Goal: Information Seeking & Learning: Learn about a topic

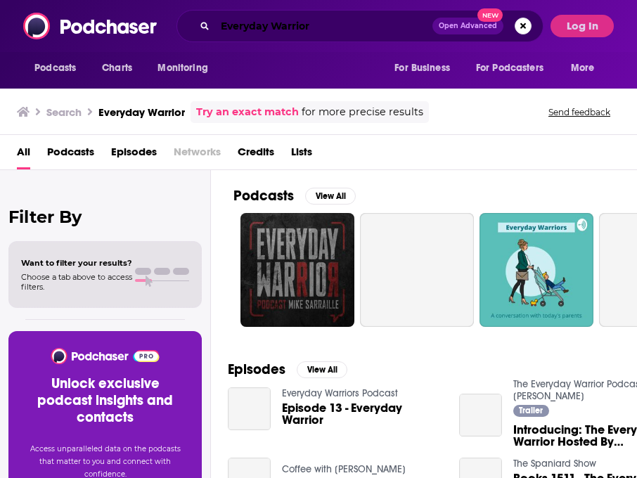
click at [360, 23] on input "Everyday Warrior" at bounding box center [323, 26] width 217 height 23
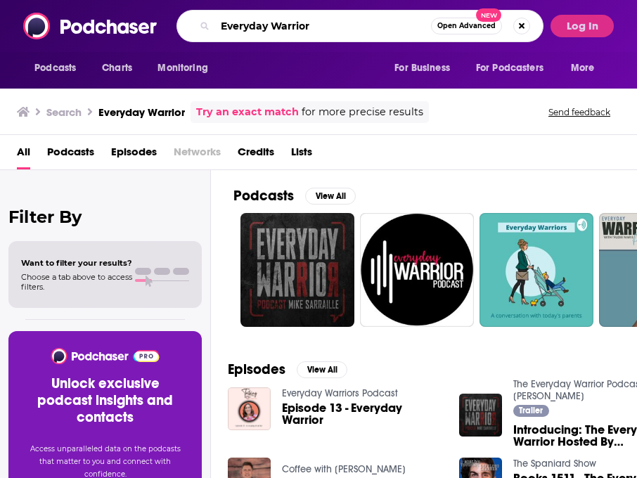
drag, startPoint x: 358, startPoint y: 23, endPoint x: 229, endPoint y: 19, distance: 129.4
click at [229, 19] on input "Everyday Warrior" at bounding box center [323, 26] width 216 height 23
type input "nice talk"
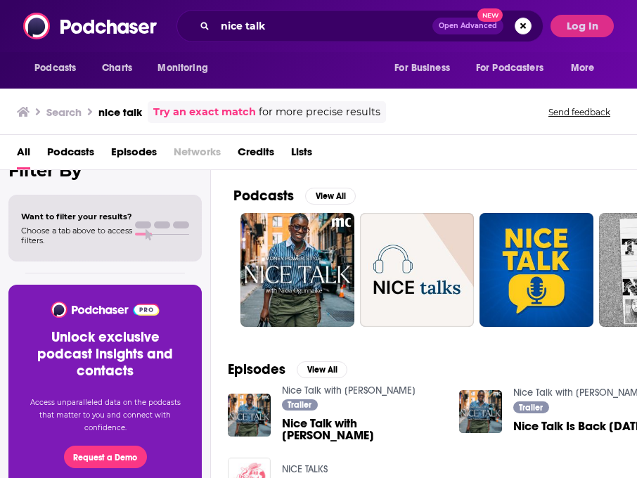
scroll to position [49, 0]
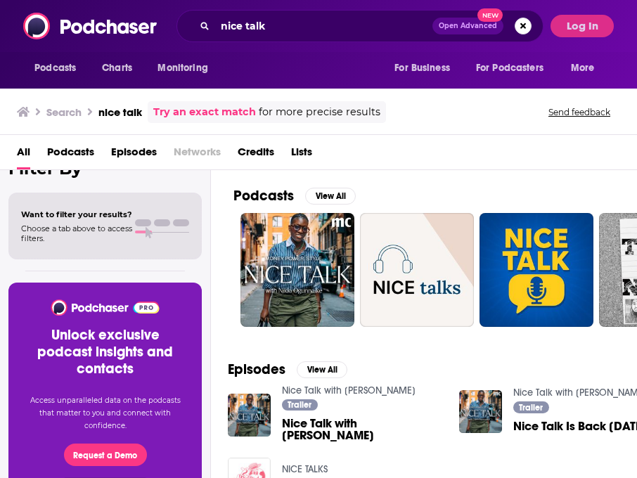
click at [378, 431] on span "Nice Talk with [PERSON_NAME]" at bounding box center [362, 430] width 160 height 24
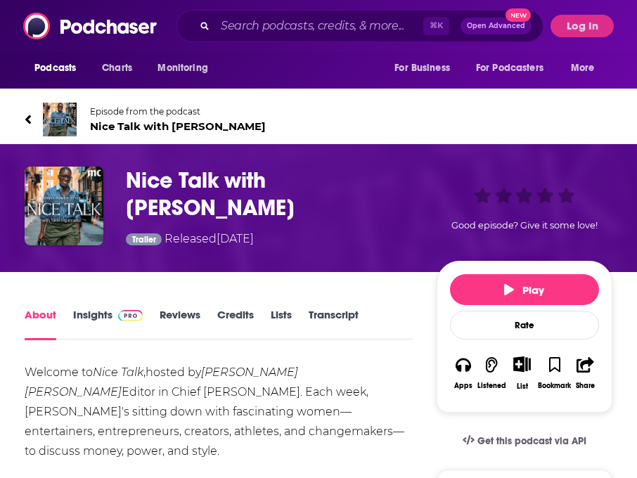
click at [279, 313] on link "Lists" at bounding box center [281, 324] width 21 height 32
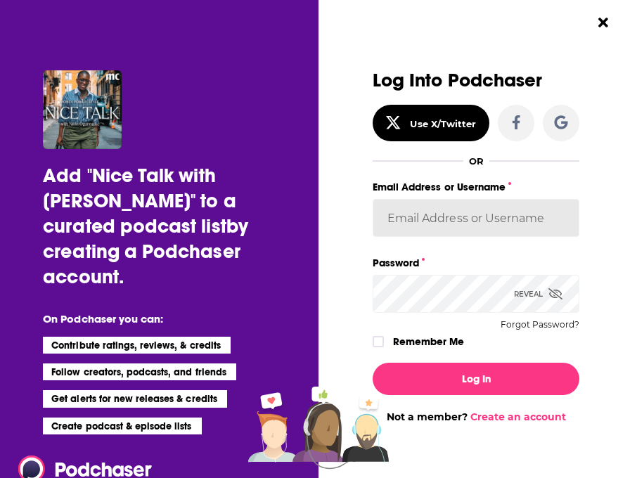
click at [450, 223] on input "Email Address or Username" at bounding box center [476, 218] width 207 height 38
paste input "AutumnKatie"
type input "AutumnKatie"
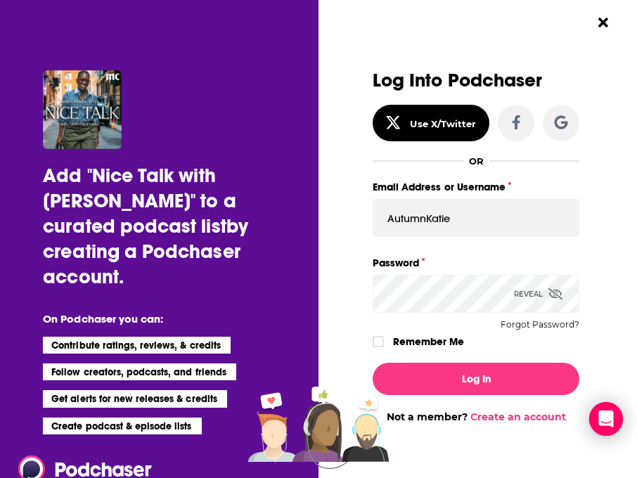
scroll to position [0, 6]
click at [384, 340] on div "Dialog" at bounding box center [380, 341] width 15 height 11
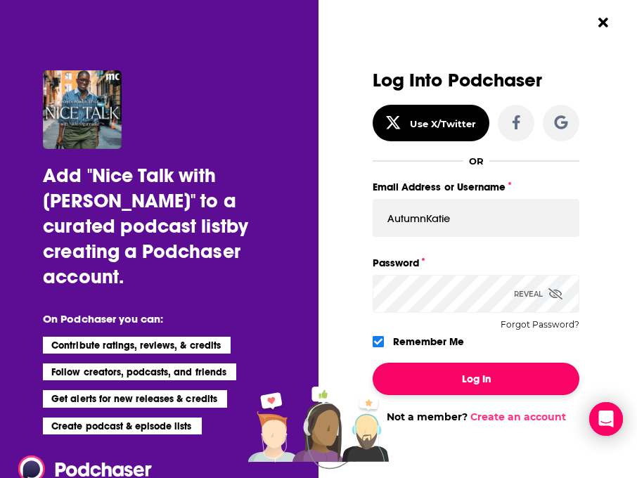
click at [423, 375] on button "Log In" at bounding box center [476, 379] width 207 height 32
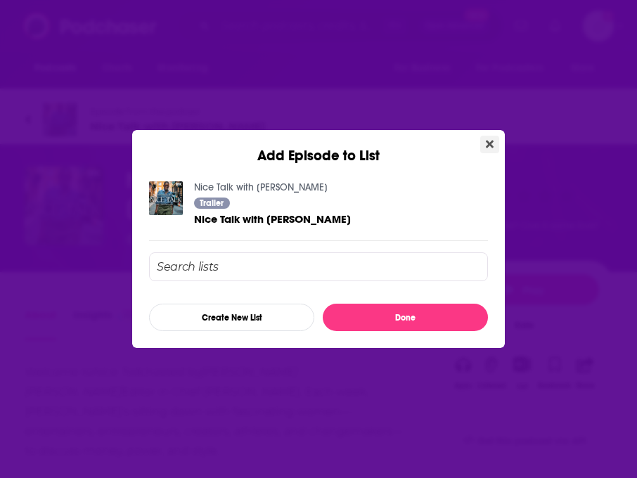
click at [494, 148] on button "Close" at bounding box center [489, 145] width 19 height 18
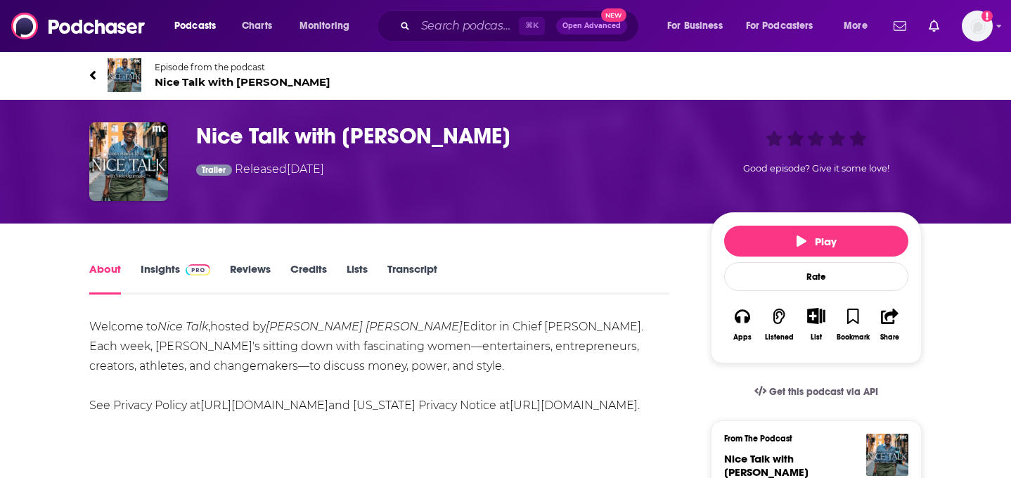
click at [170, 262] on div "About Insights Reviews Credits Lists Transcript" at bounding box center [379, 277] width 580 height 34
click at [169, 268] on link "Insights" at bounding box center [176, 278] width 70 height 32
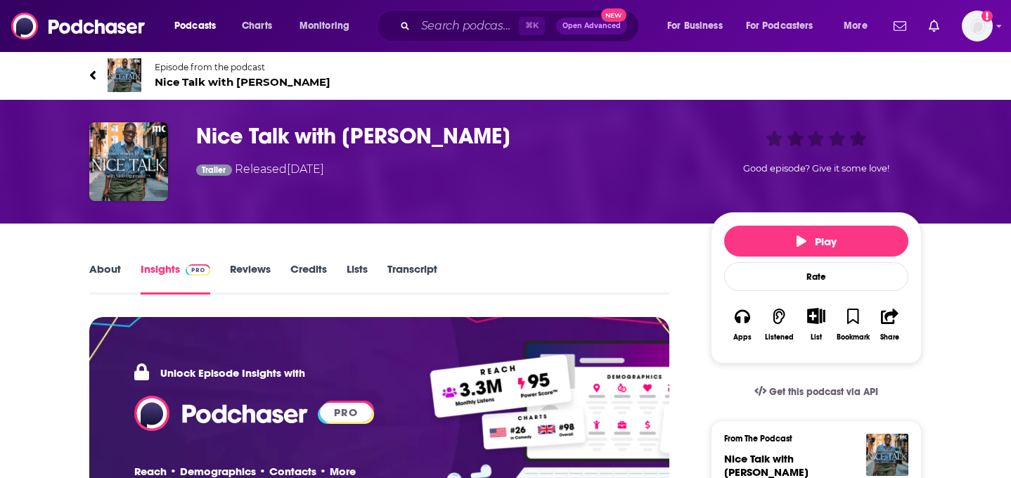
click at [248, 267] on link "Reviews" at bounding box center [250, 278] width 41 height 32
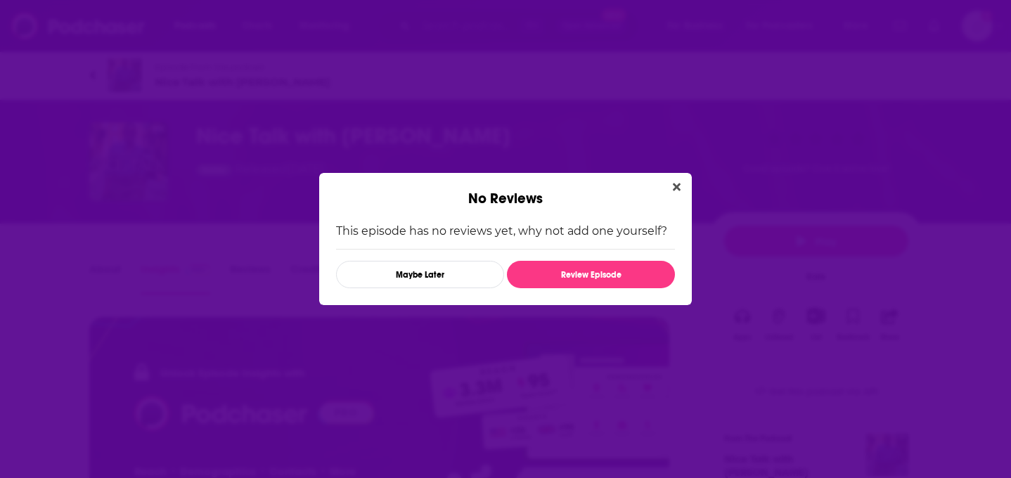
click at [636, 198] on div "No Reviews" at bounding box center [505, 190] width 373 height 34
click at [636, 194] on button "Close" at bounding box center [676, 188] width 19 height 18
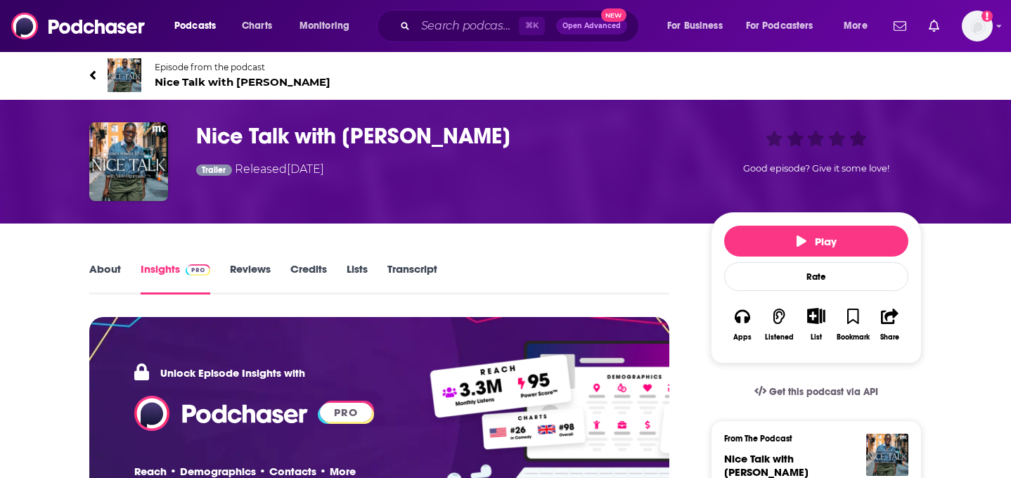
click at [392, 141] on h3 "Nice Talk with [PERSON_NAME]" at bounding box center [442, 135] width 492 height 27
click at [636, 19] on img "Logged in as AutumnKatie" at bounding box center [977, 26] width 31 height 31
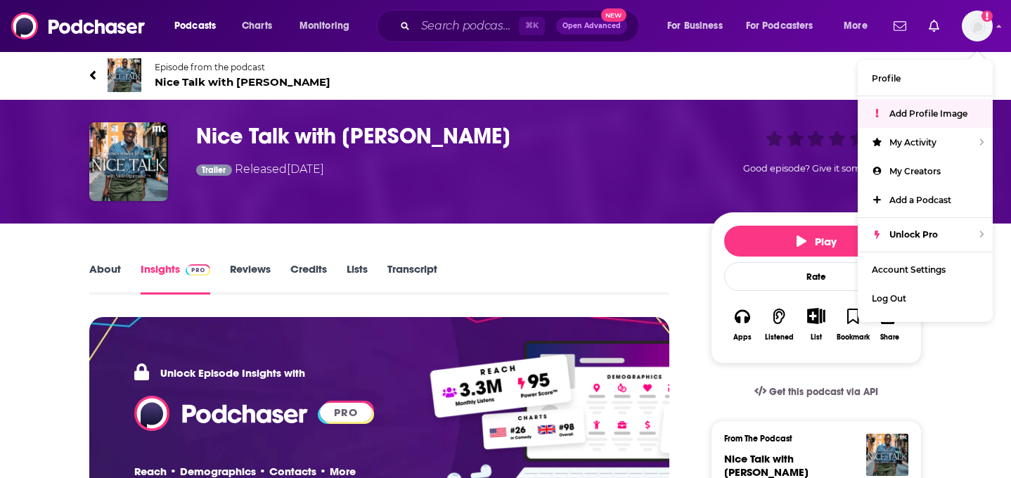
click at [466, 211] on div "Nice Talk with [PERSON_NAME] Trailer Released [DATE] Good episode? Give it some…" at bounding box center [506, 162] width 900 height 124
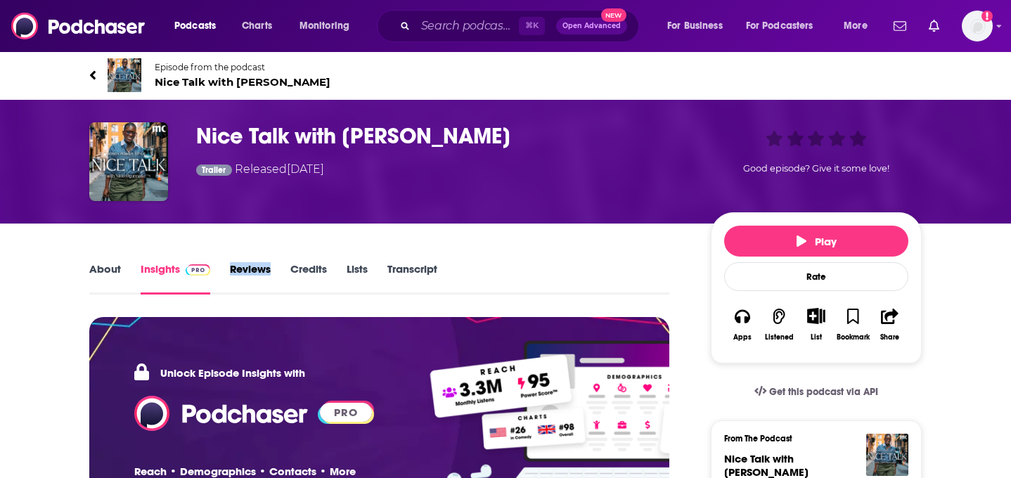
click at [276, 262] on div "Reviews" at bounding box center [260, 278] width 60 height 32
click at [264, 275] on link "Reviews" at bounding box center [250, 278] width 41 height 32
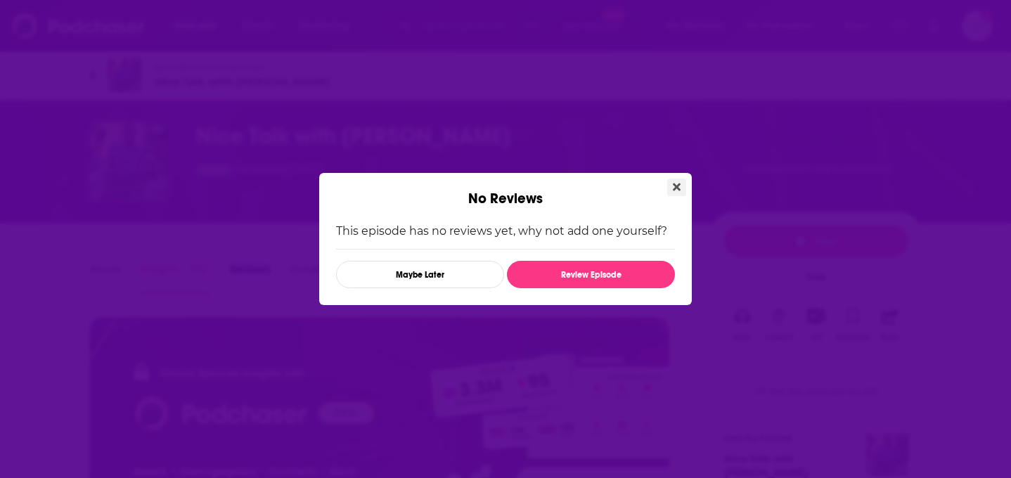
click at [636, 186] on button "Close" at bounding box center [676, 188] width 19 height 18
